Goal: Task Accomplishment & Management: Complete application form

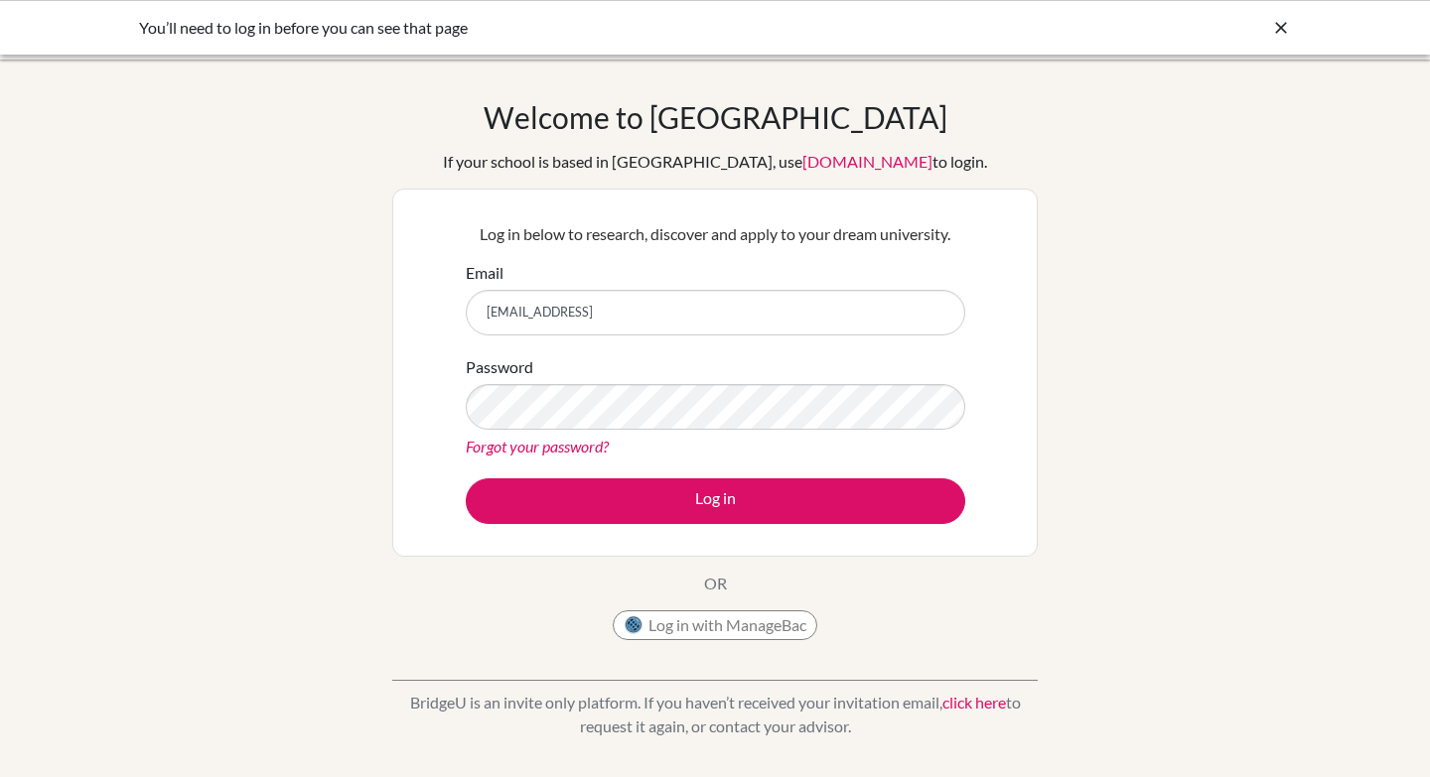
type input "[EMAIL_ADDRESS][DOMAIN_NAME]"
click at [1000, 477] on div "Log in below to research, discover and apply to your dream university. Email [E…" at bounding box center [714, 373] width 645 height 368
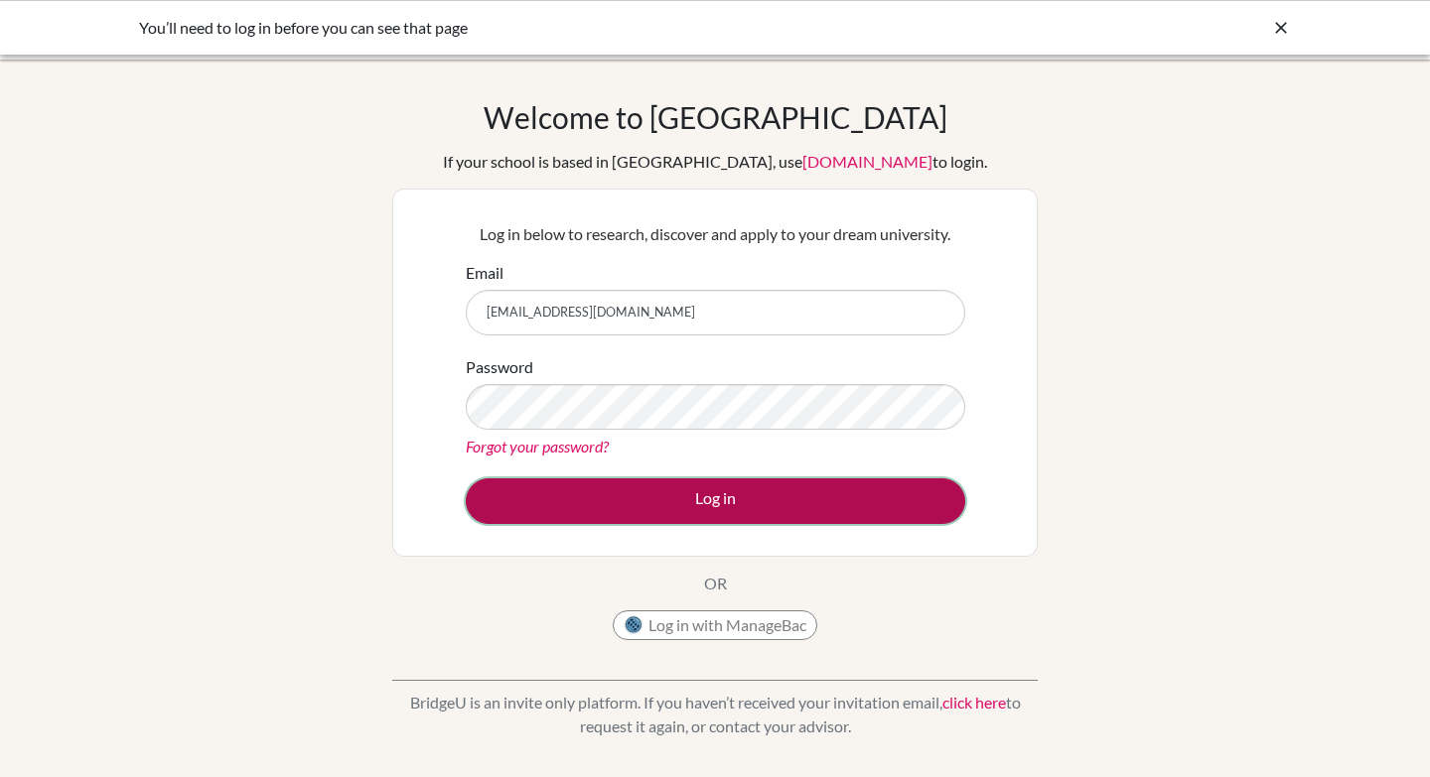
click at [749, 497] on button "Log in" at bounding box center [715, 502] width 499 height 46
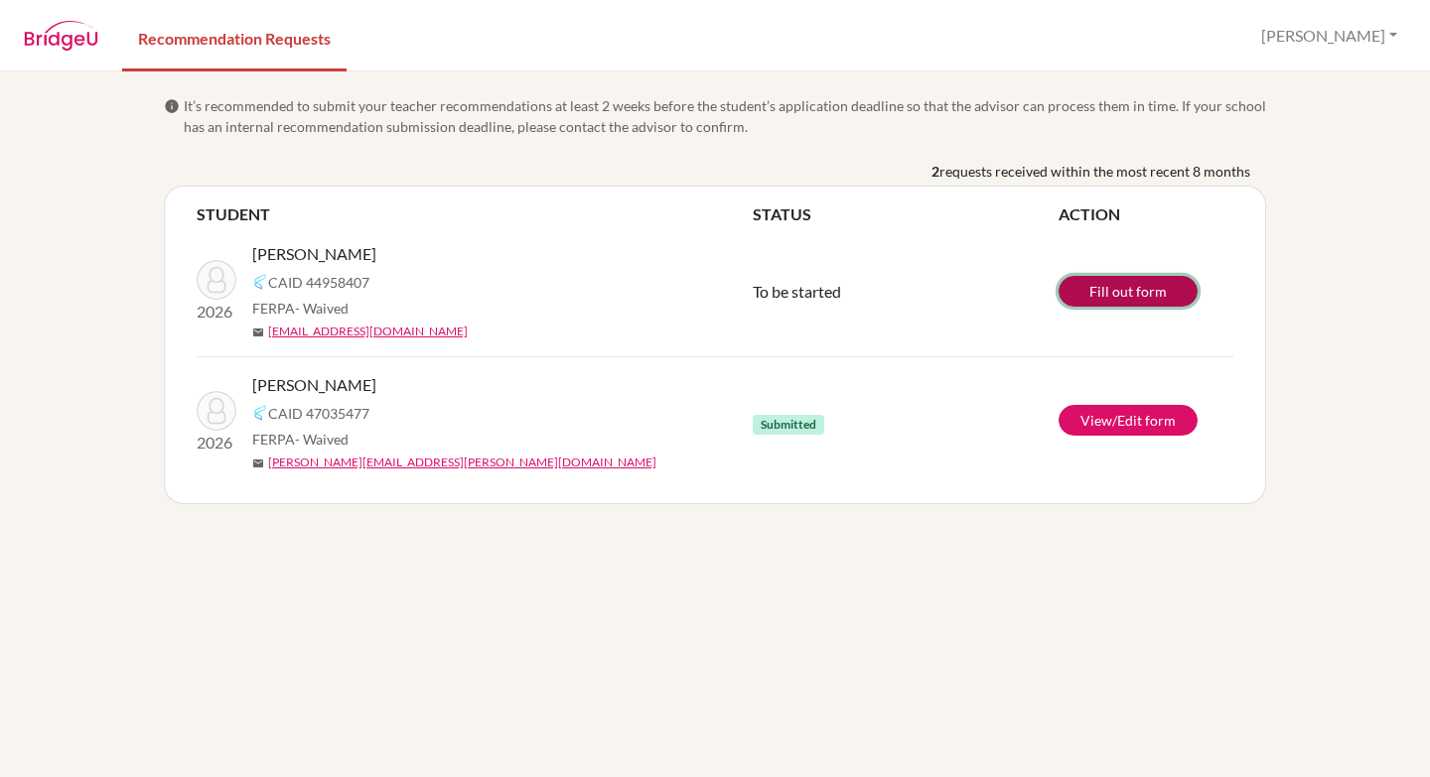
click at [1123, 291] on link "Fill out form" at bounding box center [1127, 291] width 139 height 31
click at [1106, 297] on link "Fill out form" at bounding box center [1127, 291] width 139 height 31
